Goal: Answer question/provide support: Share knowledge or assist other users

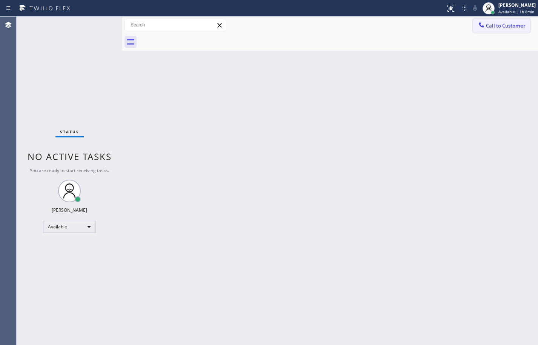
click at [513, 24] on span "Call to Customer" at bounding box center [506, 25] width 40 height 7
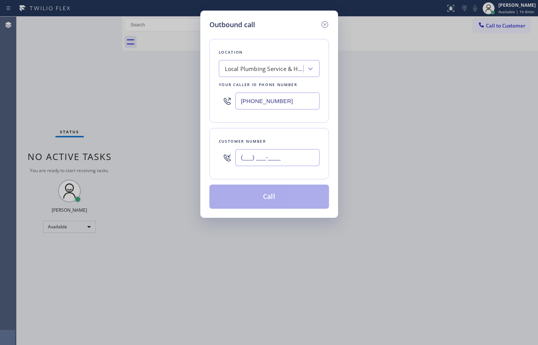
click at [277, 156] on input "(___) ___-____" at bounding box center [278, 157] width 84 height 17
paste input "477) 719-624"
type input "(477) 719-624_"
click at [305, 127] on div "Location Local Plumbing Service & Hydrojetting Repair Your caller id phone numb…" at bounding box center [270, 119] width 120 height 179
click at [502, 124] on div "Outbound call Location Local Plumbing Service & Hydrojetting Repair Your caller…" at bounding box center [269, 172] width 538 height 345
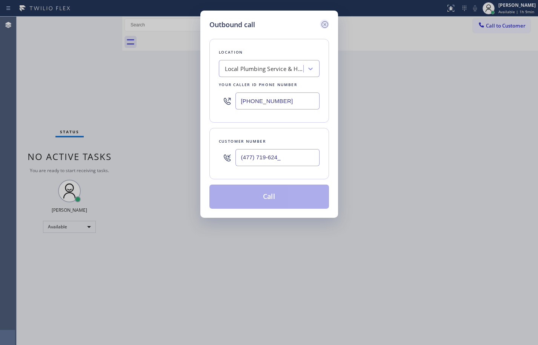
click at [325, 20] on div at bounding box center [324, 24] width 9 height 9
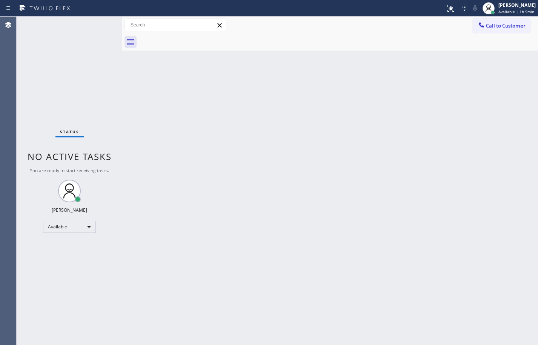
click at [368, 68] on div "Back to Dashboard Change Sender ID Customers Technicians Select a contact Outbo…" at bounding box center [330, 181] width 416 height 328
click at [528, 153] on div "Back to Dashboard Change Sender ID Customers Technicians Select a contact Outbo…" at bounding box center [330, 181] width 416 height 328
click at [531, 110] on div "Back to Dashboard Change Sender ID Customers Technicians Select a contact Outbo…" at bounding box center [330, 181] width 416 height 328
click at [57, 75] on div "Status No active tasks You are ready to start receiving tasks. [PERSON_NAME] Av…" at bounding box center [70, 181] width 106 height 328
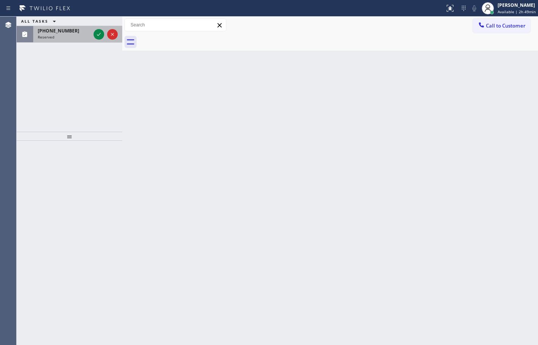
click at [75, 34] on div "[PHONE_NUMBER]" at bounding box center [64, 31] width 53 height 6
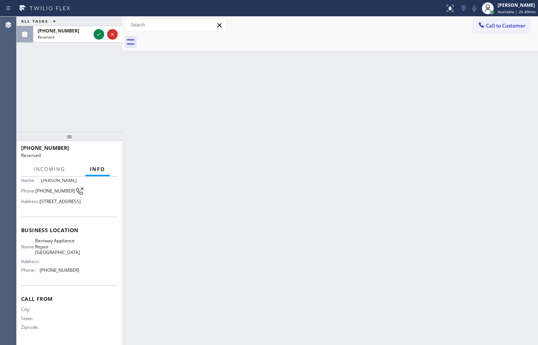
scroll to position [69, 0]
click at [100, 37] on icon at bounding box center [98, 34] width 9 height 9
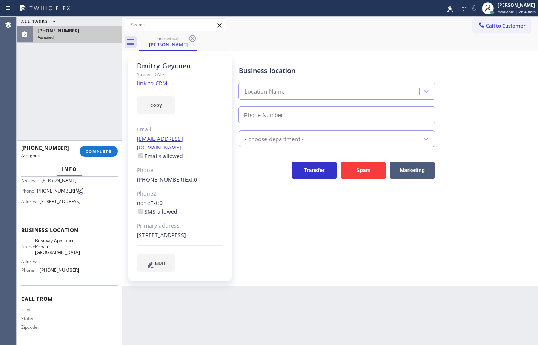
type input "[PHONE_NUMBER]"
click at [154, 84] on link "link to CRM" at bounding box center [152, 83] width 31 height 8
click at [156, 106] on button "copy" at bounding box center [156, 104] width 39 height 17
click at [76, 276] on div "Name: Bestway Appliance Repair [GEOGRAPHIC_DATA] Address: Phone: [PHONE_NUMBER]" at bounding box center [50, 257] width 58 height 38
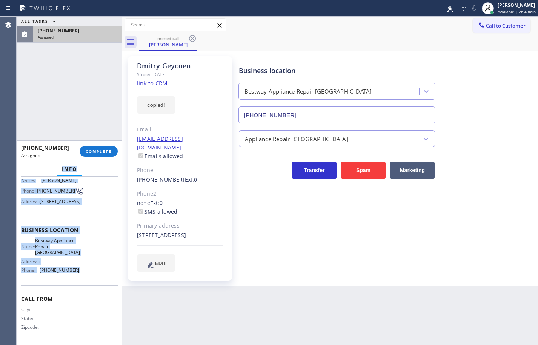
scroll to position [0, 0]
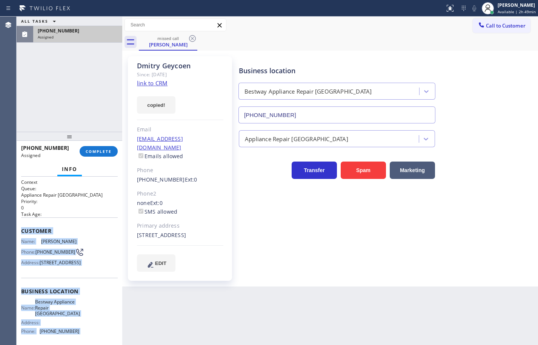
drag, startPoint x: 76, startPoint y: 293, endPoint x: 22, endPoint y: 236, distance: 78.0
click at [22, 236] on div "Context Queue: Appliance Repair High End Priority: 0 Task Age: Customer Name: […" at bounding box center [69, 291] width 97 height 225
copy div "Customer Name: [PERSON_NAME] Phone: [PHONE_NUMBER] Address: [STREET_ADDRESS] Bu…"
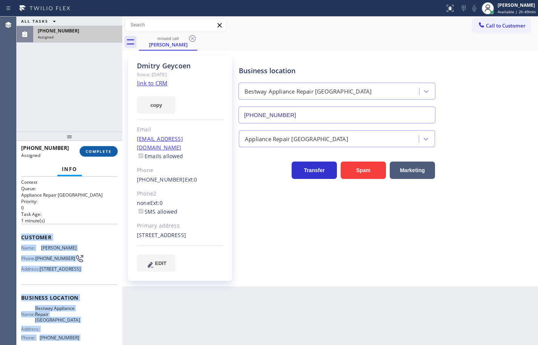
click at [102, 156] on button "COMPLETE" at bounding box center [99, 151] width 38 height 11
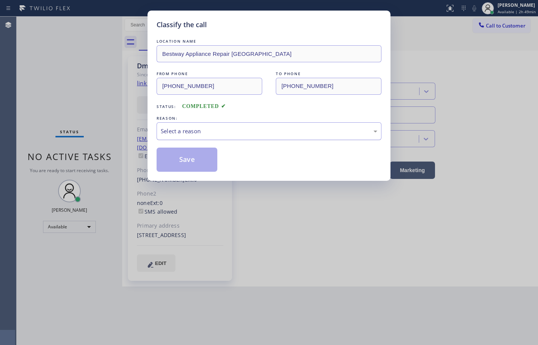
click at [197, 128] on div "Select a reason" at bounding box center [269, 131] width 217 height 9
click at [207, 163] on button "Save" at bounding box center [187, 160] width 61 height 24
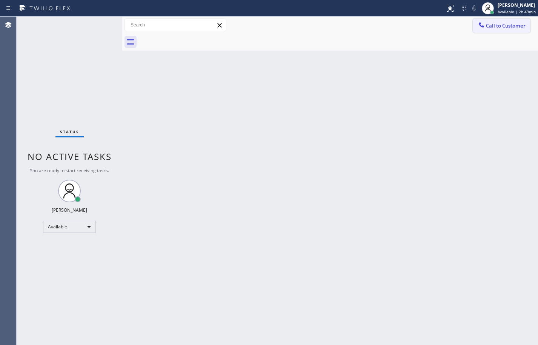
click at [529, 25] on button "Call to Customer" at bounding box center [502, 25] width 58 height 14
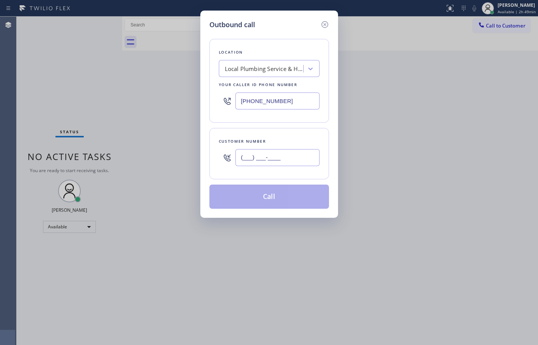
click at [293, 154] on input "(___) ___-____" at bounding box center [278, 157] width 84 height 17
paste input "773) 968-0451"
type input "[PHONE_NUMBER]"
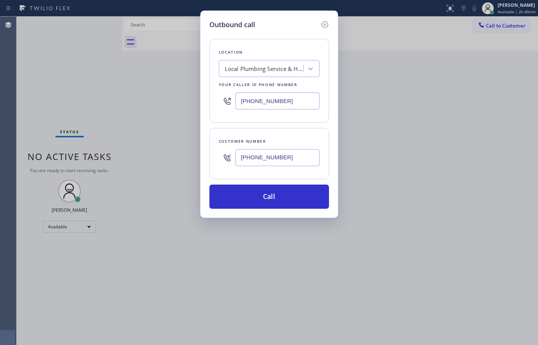
click at [275, 97] on input "[PHONE_NUMBER]" at bounding box center [278, 100] width 84 height 17
paste input "847) 447-2070"
type input "[PHONE_NUMBER]"
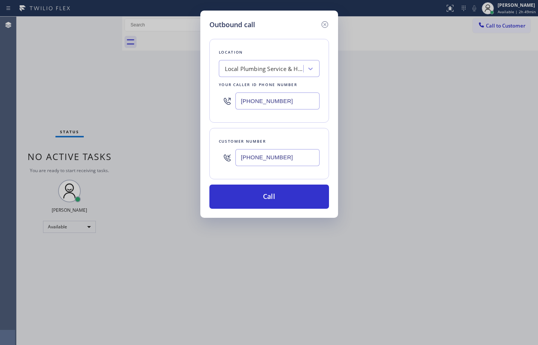
click at [291, 122] on div "Location Local Plumbing Service & Hydrojetting Repair Your caller id phone numb…" at bounding box center [270, 81] width 120 height 84
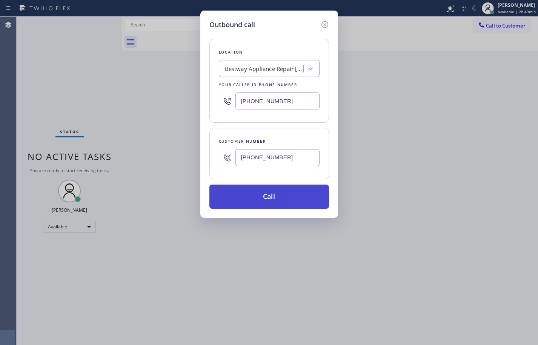
click at [307, 194] on button "Call" at bounding box center [270, 197] width 120 height 24
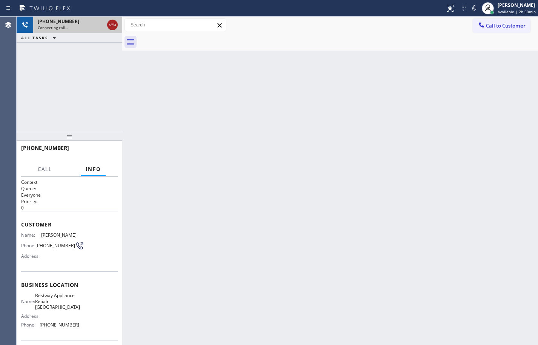
click at [115, 25] on icon at bounding box center [112, 24] width 9 height 9
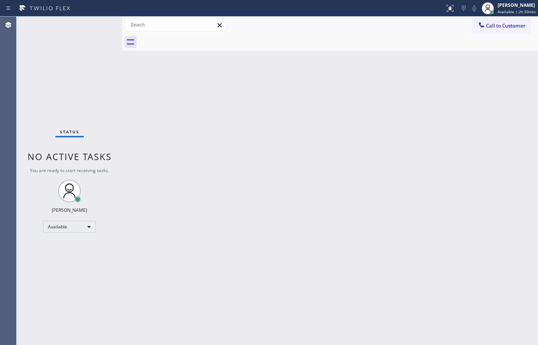
click at [343, 110] on div "Back to Dashboard Change Sender ID Customers Technicians Select a contact Outbo…" at bounding box center [330, 181] width 416 height 328
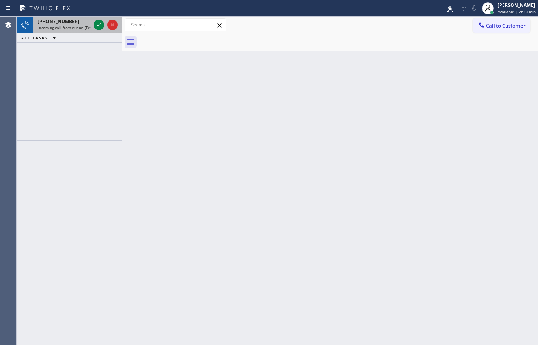
drag, startPoint x: 77, startPoint y: 25, endPoint x: 88, endPoint y: 25, distance: 10.9
click at [77, 25] on span "Incoming call from queue [Test] All" at bounding box center [69, 27] width 63 height 5
click at [98, 24] on icon at bounding box center [98, 24] width 9 height 9
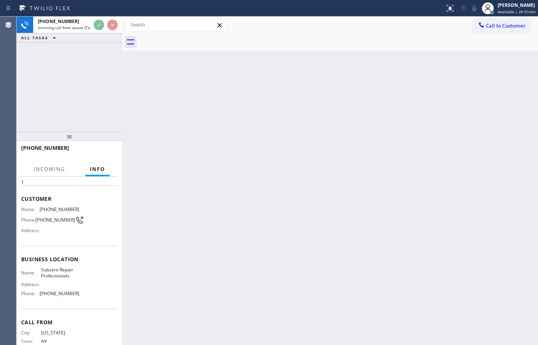
scroll to position [51, 0]
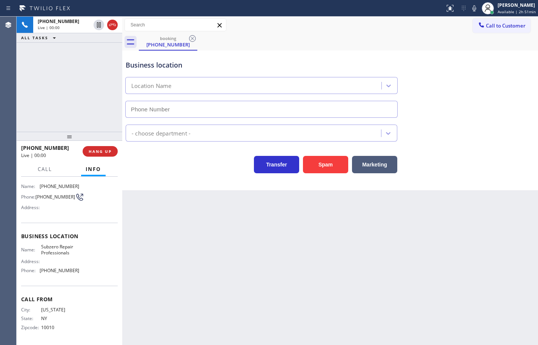
type input "[PHONE_NUMBER]"
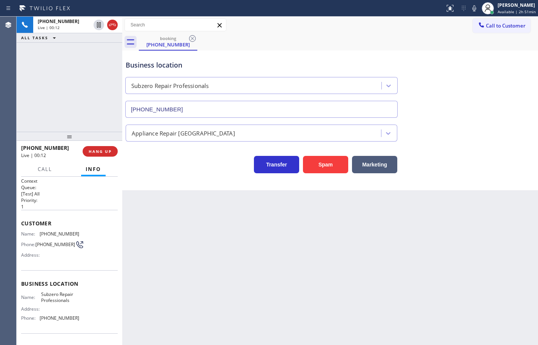
scroll to position [0, 0]
click at [79, 321] on div "Name: Subzero Repair Professionals Address: Phone: [PHONE_NUMBER]" at bounding box center [69, 309] width 97 height 32
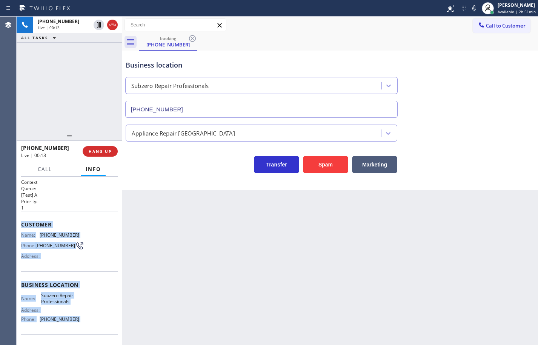
drag, startPoint x: 79, startPoint y: 321, endPoint x: 25, endPoint y: 216, distance: 118.5
click at [25, 216] on div "Context Queue: [Test] All Priority: 1 Customer Name: [PHONE_NUMBER] Phone: [PHO…" at bounding box center [69, 285] width 97 height 213
copy div "Customer Name: [PHONE_NUMBER] Phone: [PHONE_NUMBER] Address: Business location …"
click at [472, 8] on icon at bounding box center [474, 8] width 9 height 9
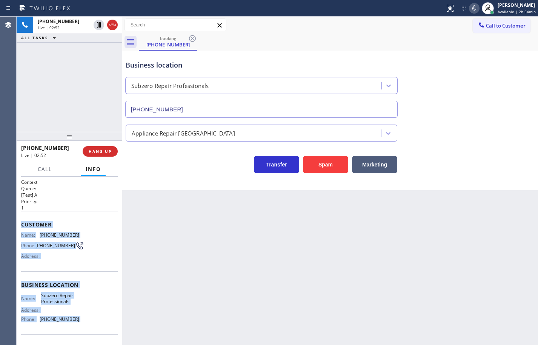
click at [470, 5] on icon at bounding box center [474, 8] width 9 height 9
click at [470, 9] on icon at bounding box center [474, 8] width 9 height 9
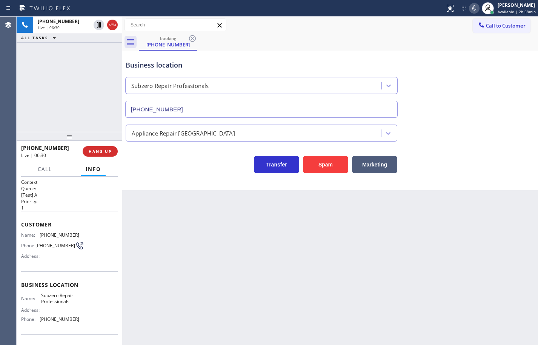
click at [473, 205] on div "Back to Dashboard Change Sender ID Customers Technicians Select a contact Outbo…" at bounding box center [330, 181] width 416 height 328
click at [471, 11] on icon at bounding box center [475, 8] width 9 height 9
click at [473, 8] on rect at bounding box center [475, 7] width 5 height 5
click at [473, 10] on icon at bounding box center [475, 8] width 9 height 9
click at [471, 8] on icon at bounding box center [475, 8] width 9 height 9
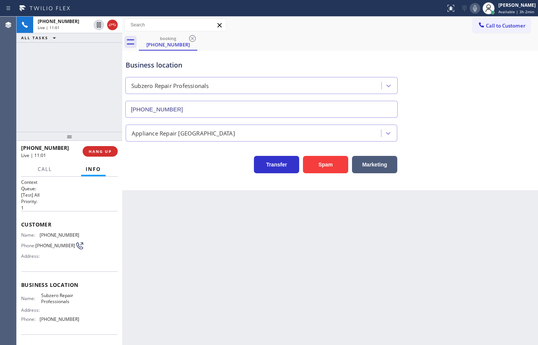
click at [527, 220] on div "Back to Dashboard Change Sender ID Customers Technicians Select a contact Outbo…" at bounding box center [330, 181] width 416 height 328
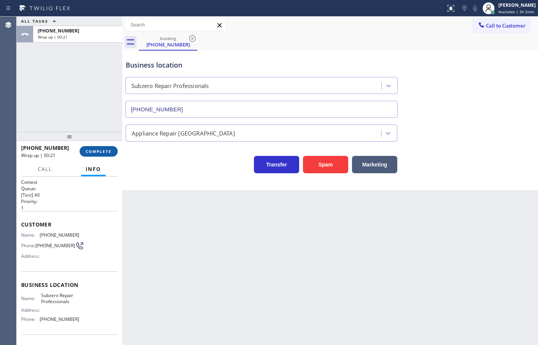
click at [111, 149] on span "COMPLETE" at bounding box center [99, 151] width 26 height 5
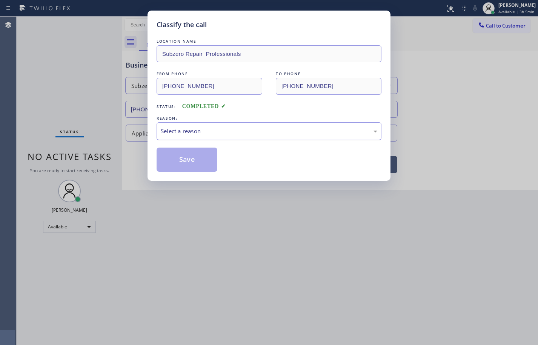
click at [167, 129] on div "Select a reason" at bounding box center [269, 131] width 217 height 9
click at [188, 162] on button "Save" at bounding box center [187, 160] width 61 height 24
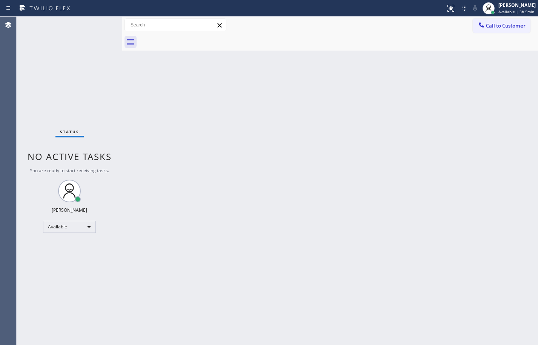
click at [502, 11] on span "Available | 3h 5min" at bounding box center [517, 11] width 36 height 5
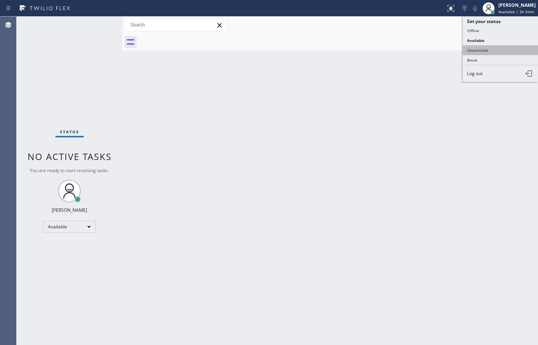
click at [500, 46] on button "Unavailable" at bounding box center [501, 50] width 76 height 10
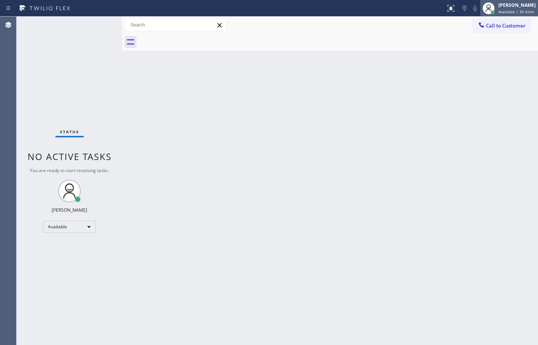
click at [502, 8] on div "[PERSON_NAME] Available | 3h 5min" at bounding box center [517, 8] width 41 height 13
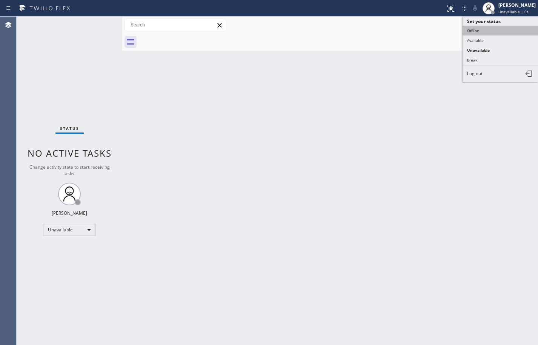
click at [494, 27] on button "Offline" at bounding box center [501, 31] width 76 height 10
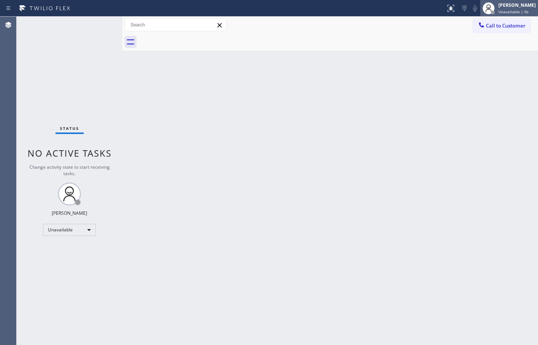
click at [505, 8] on div "[PERSON_NAME] Unavailable | 0s" at bounding box center [517, 8] width 41 height 13
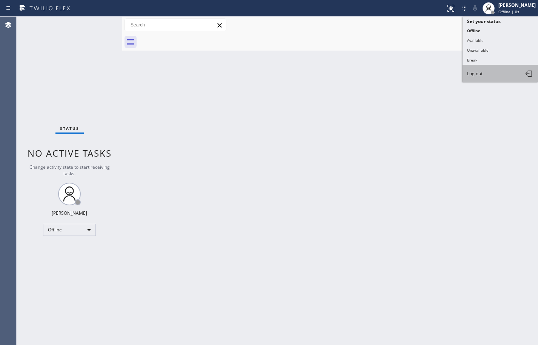
click at [502, 70] on button "Log out" at bounding box center [501, 73] width 76 height 17
